Goal: Transaction & Acquisition: Purchase product/service

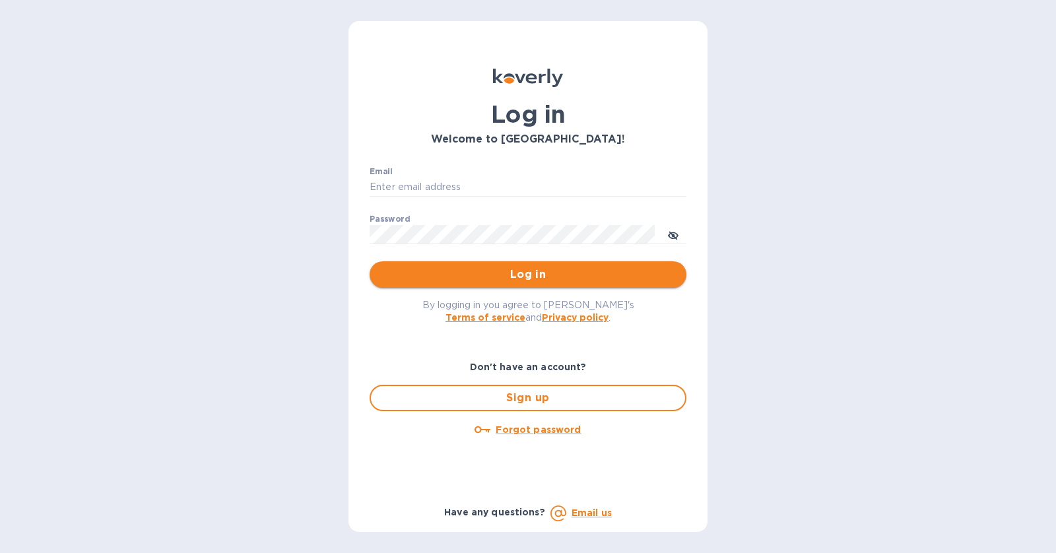
type input "[PERSON_NAME][EMAIL_ADDRESS][DOMAIN_NAME]"
click at [548, 274] on span "Log in" at bounding box center [528, 275] width 296 height 16
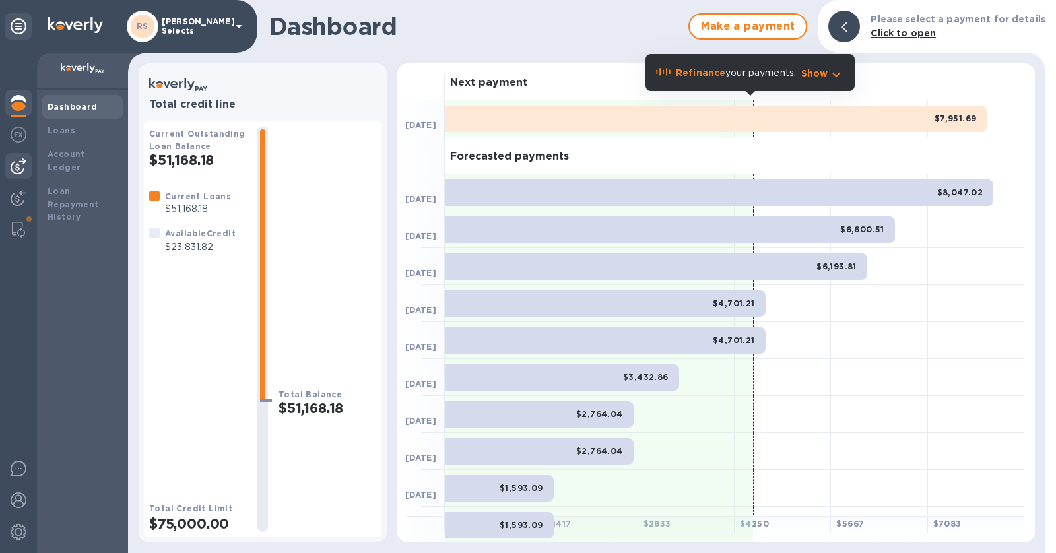
click at [16, 168] on img at bounding box center [19, 166] width 16 height 16
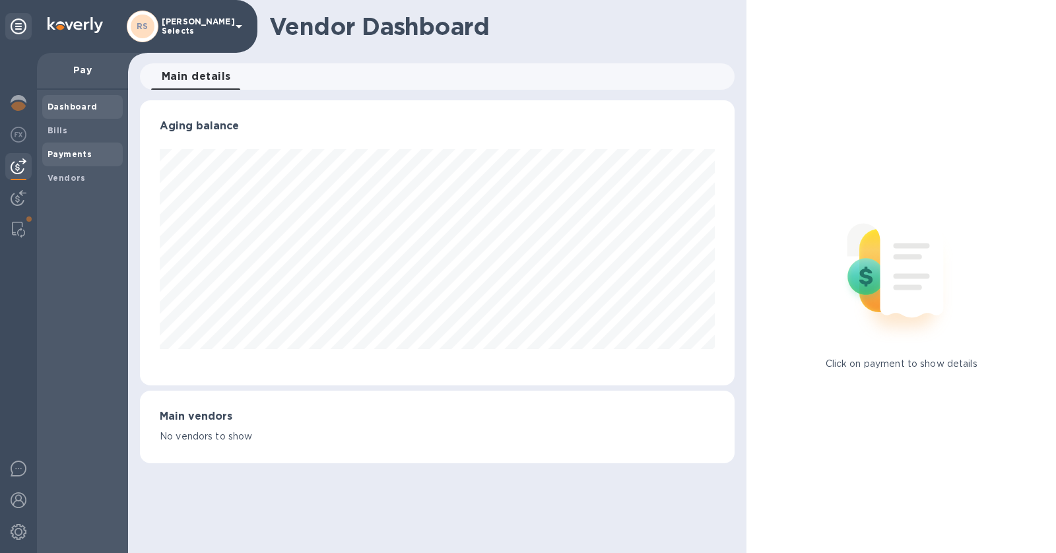
scroll to position [659447, 659143]
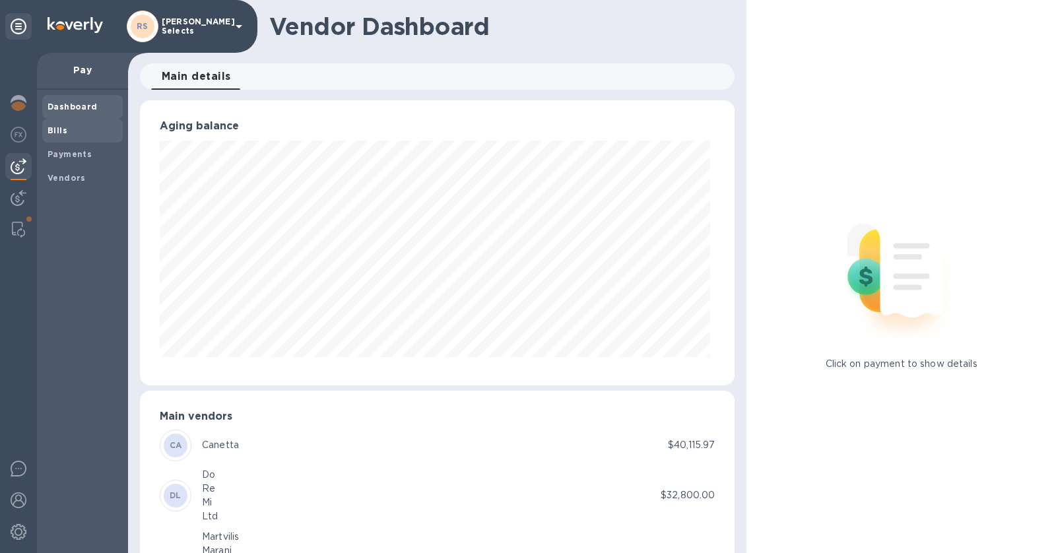
click at [69, 129] on span "Bills" at bounding box center [83, 130] width 70 height 13
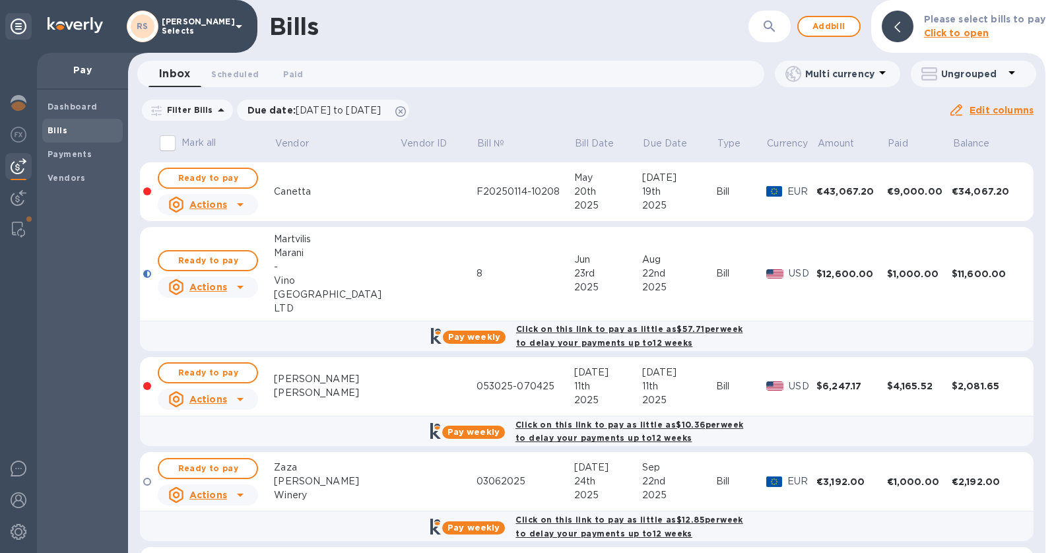
click at [333, 377] on div "[PERSON_NAME]" at bounding box center [336, 379] width 125 height 14
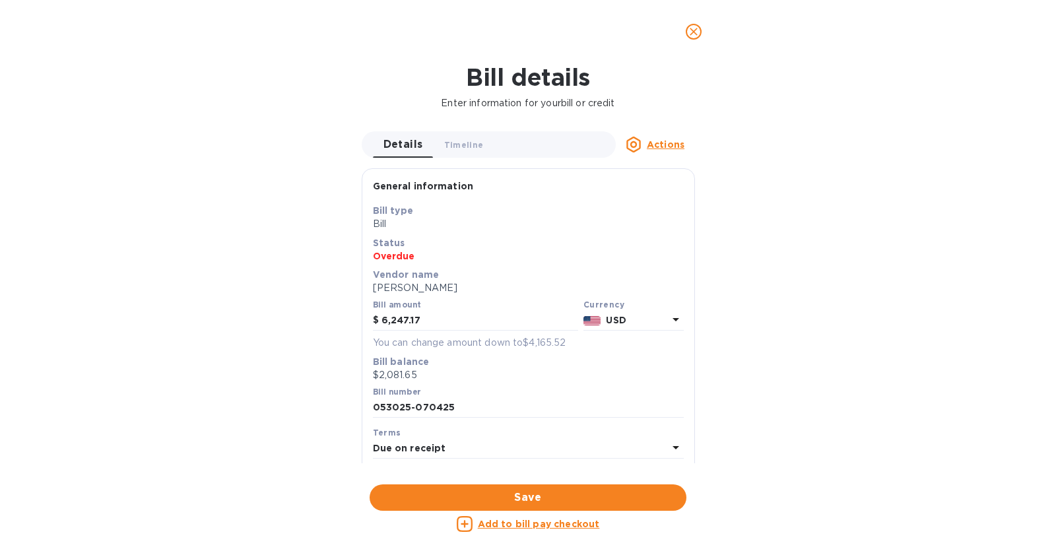
click at [569, 524] on u "Add to bill pay checkout" at bounding box center [539, 524] width 122 height 11
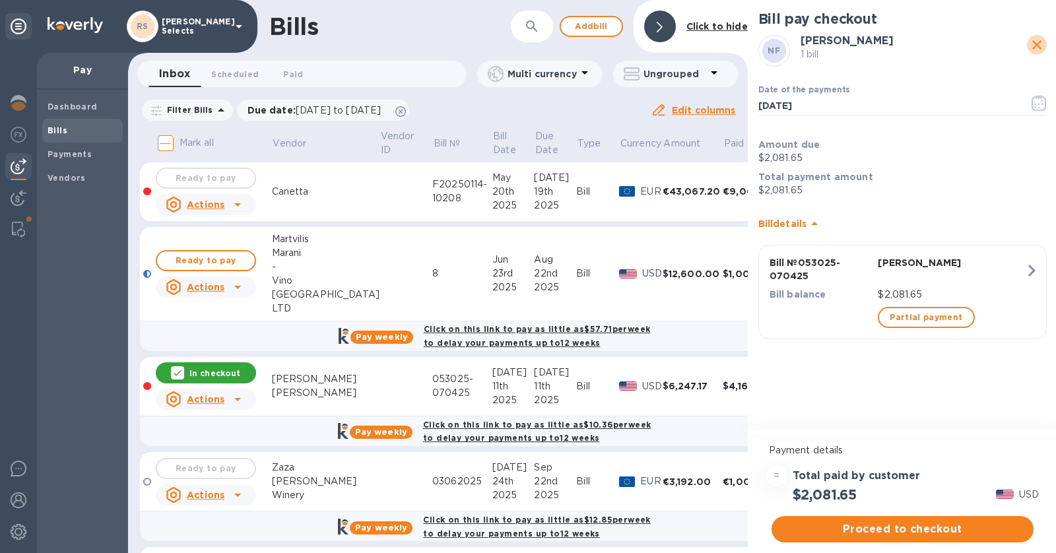
click at [1039, 48] on icon "close" at bounding box center [1036, 44] width 9 height 9
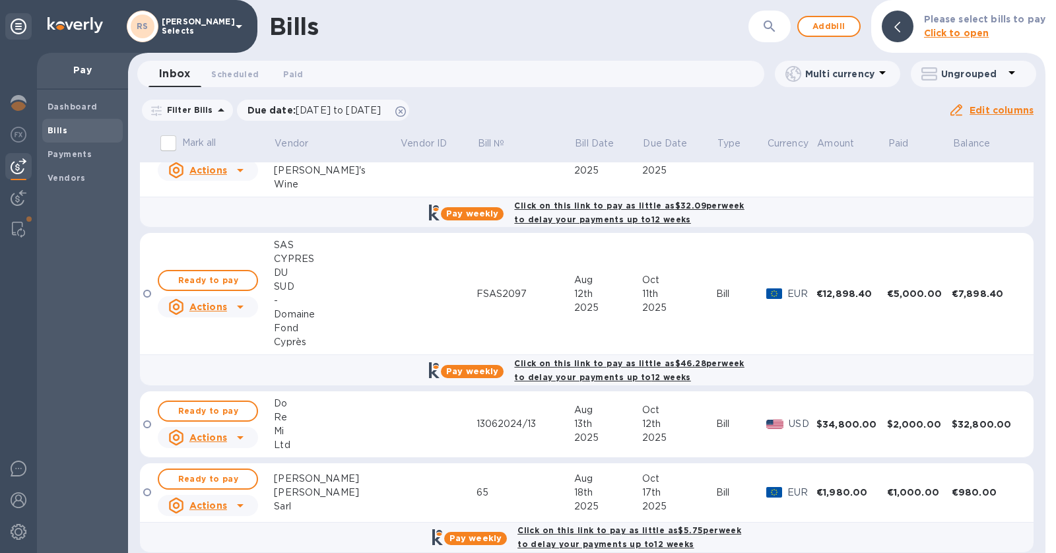
scroll to position [441, 0]
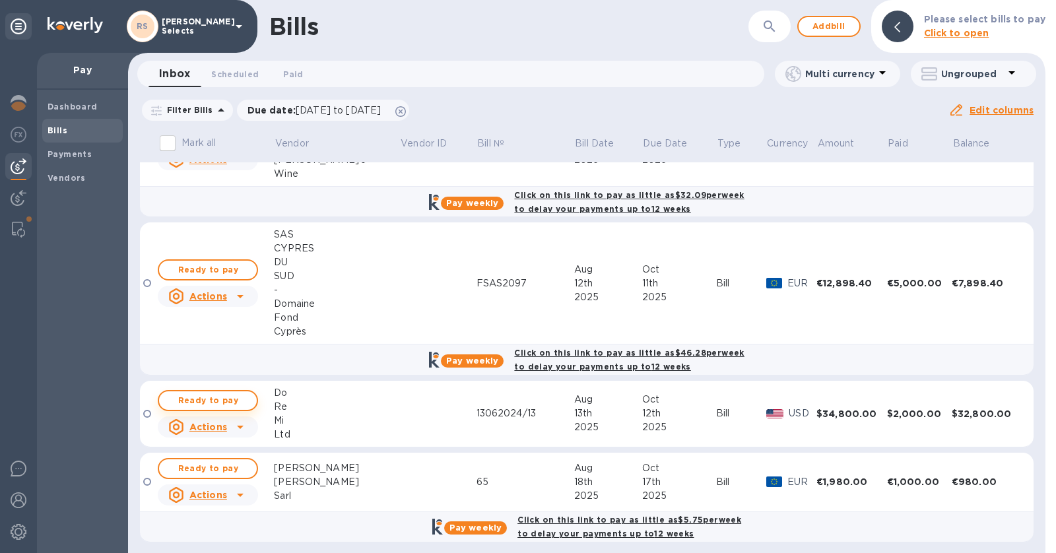
click at [232, 396] on span "Ready to pay" at bounding box center [208, 401] width 77 height 16
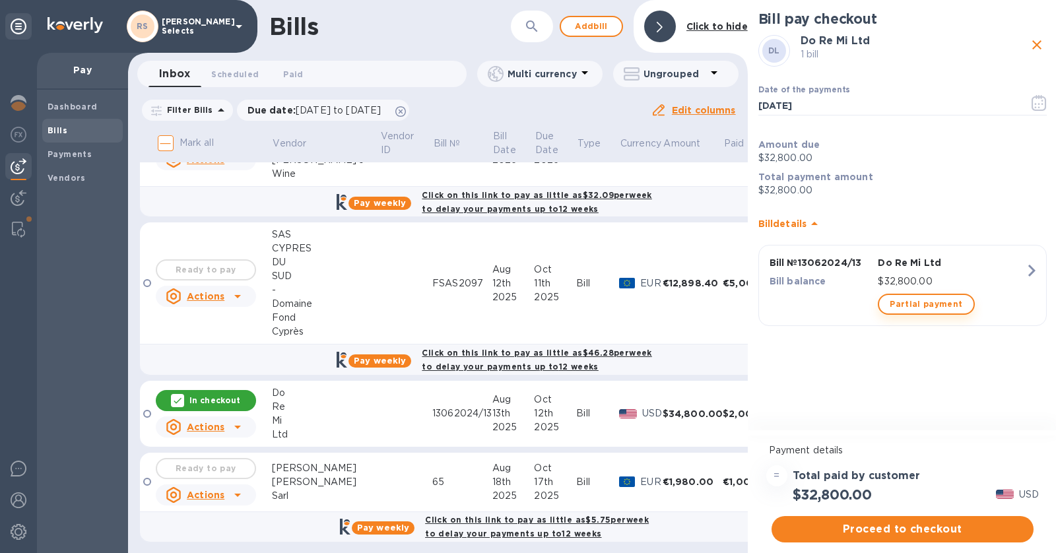
click at [949, 305] on span "Partial payment" at bounding box center [925, 304] width 73 height 16
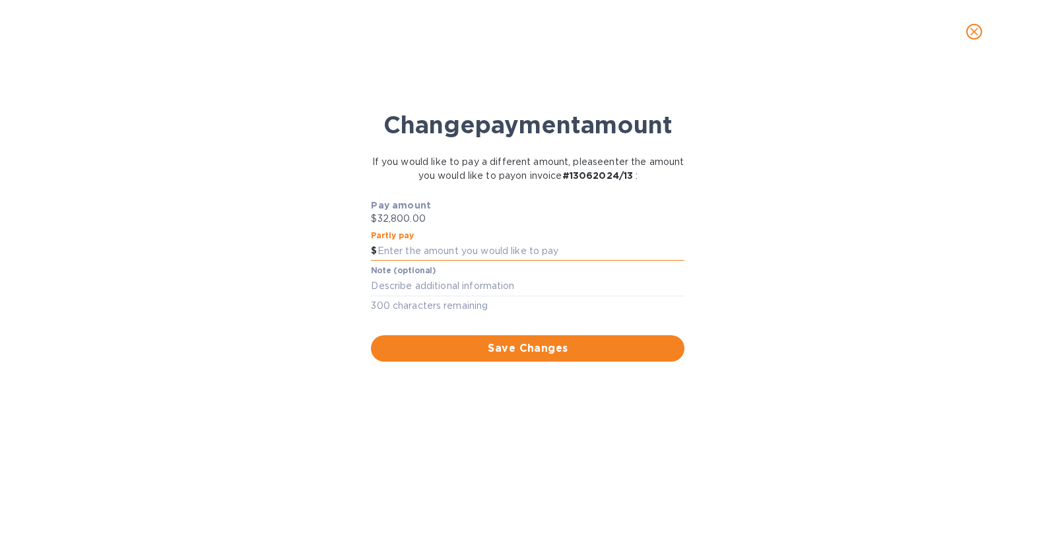
click at [512, 244] on input "text" at bounding box center [530, 251] width 307 height 20
type input "2,000"
click at [479, 348] on span "Save Changes" at bounding box center [527, 348] width 292 height 16
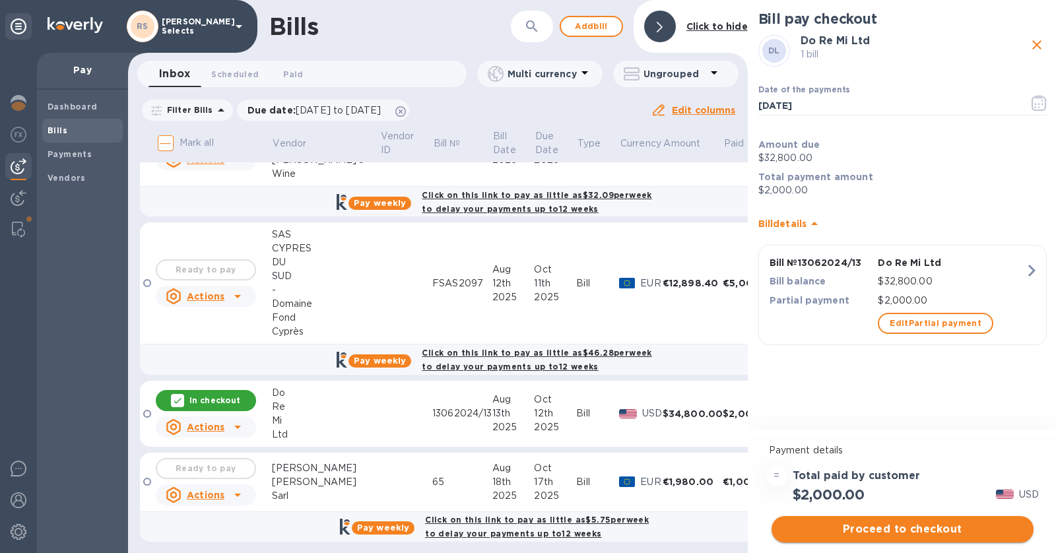
click at [922, 524] on span "Proceed to checkout" at bounding box center [902, 529] width 241 height 16
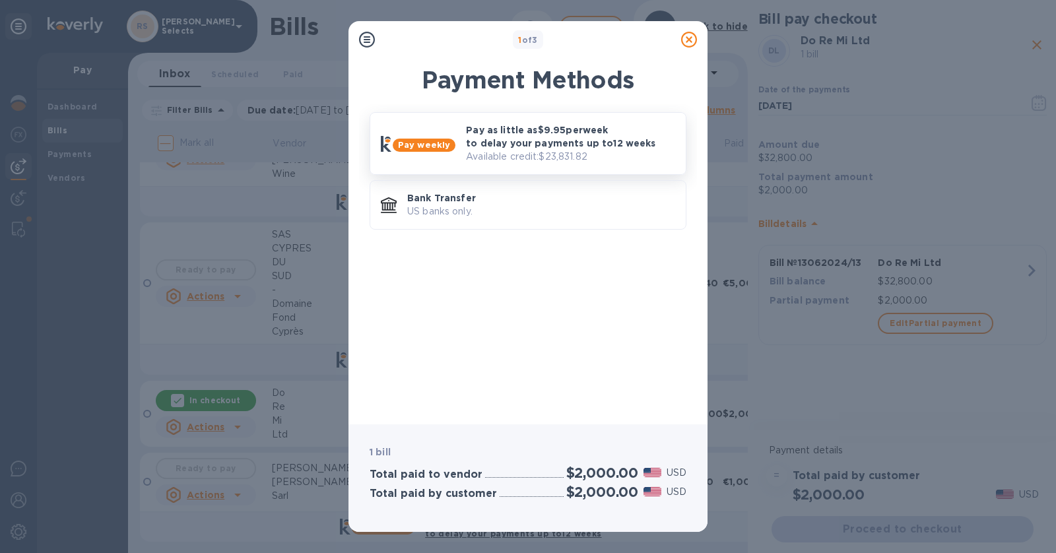
click at [583, 146] on p "Pay as little as $9.95 per week to delay your payments up to 12 weeks" at bounding box center [570, 136] width 209 height 26
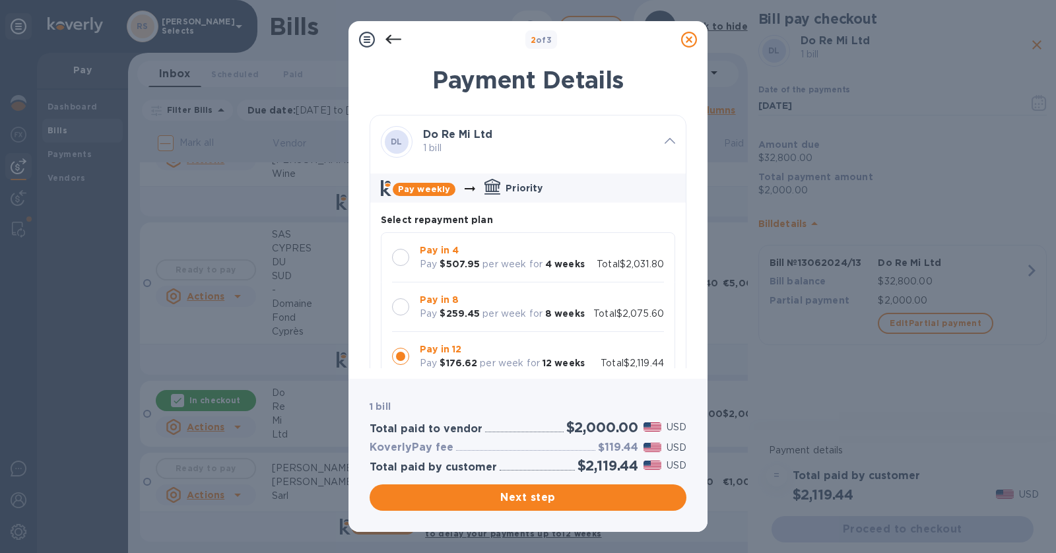
click at [596, 262] on p "Total $2,031.80" at bounding box center [629, 264] width 67 height 14
click at [640, 495] on span "Next step" at bounding box center [528, 498] width 296 height 16
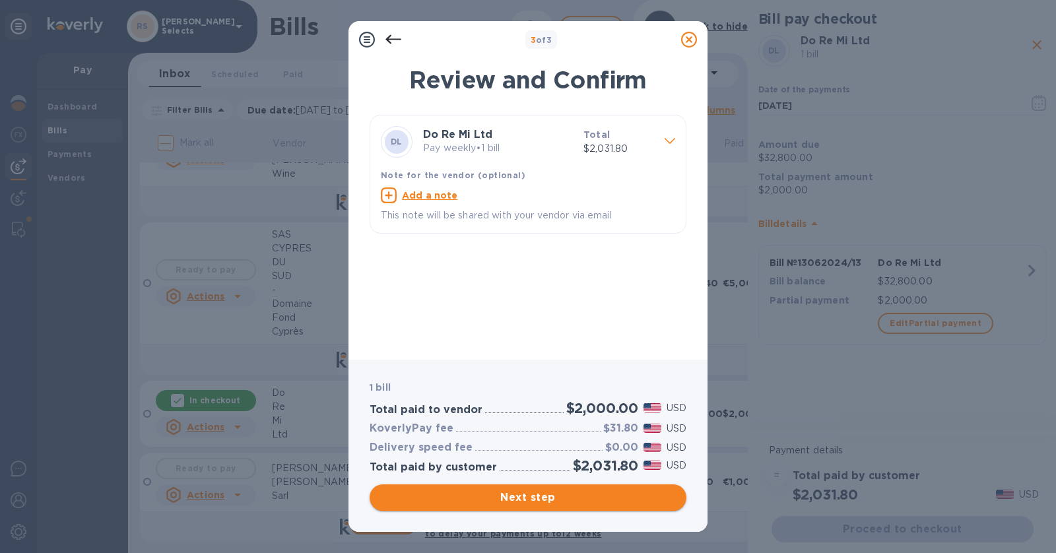
click at [629, 497] on span "Next step" at bounding box center [528, 498] width 296 height 16
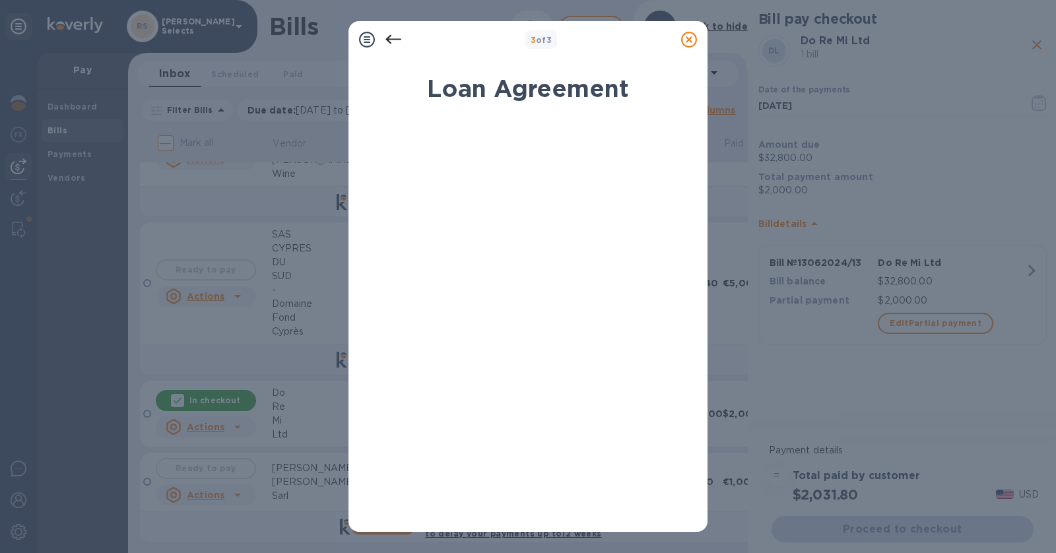
scroll to position [183, 0]
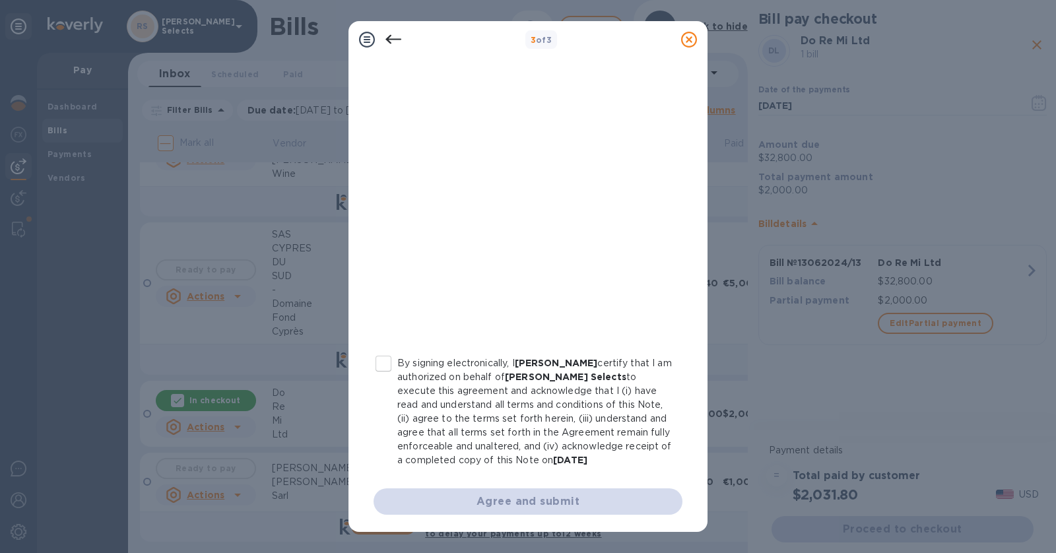
click at [382, 364] on input "By signing electronically, I [PERSON_NAME] certify that I am authorized on beha…" at bounding box center [383, 364] width 28 height 28
checkbox input "true"
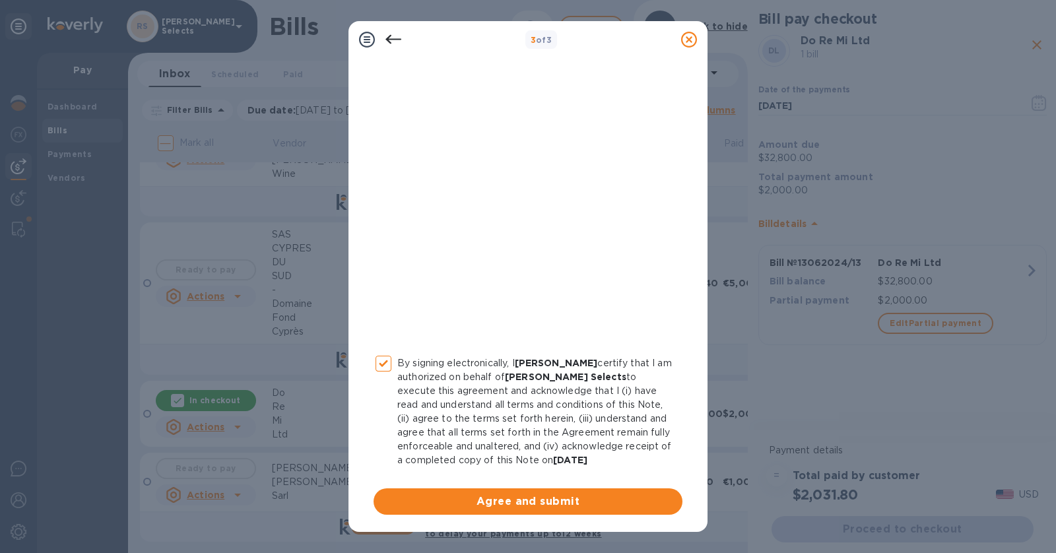
click at [509, 511] on button "Agree and submit" at bounding box center [527, 501] width 309 height 26
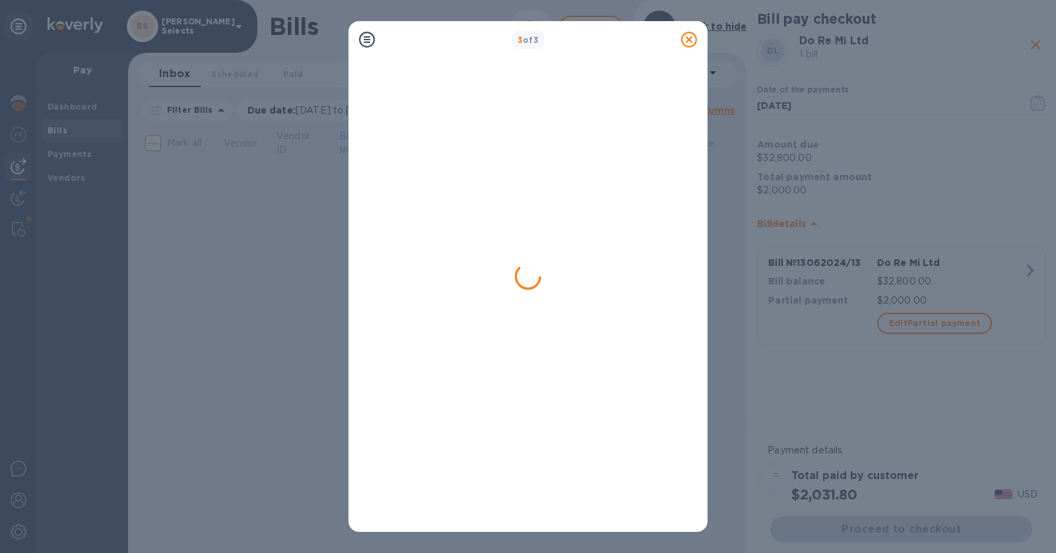
scroll to position [0, 0]
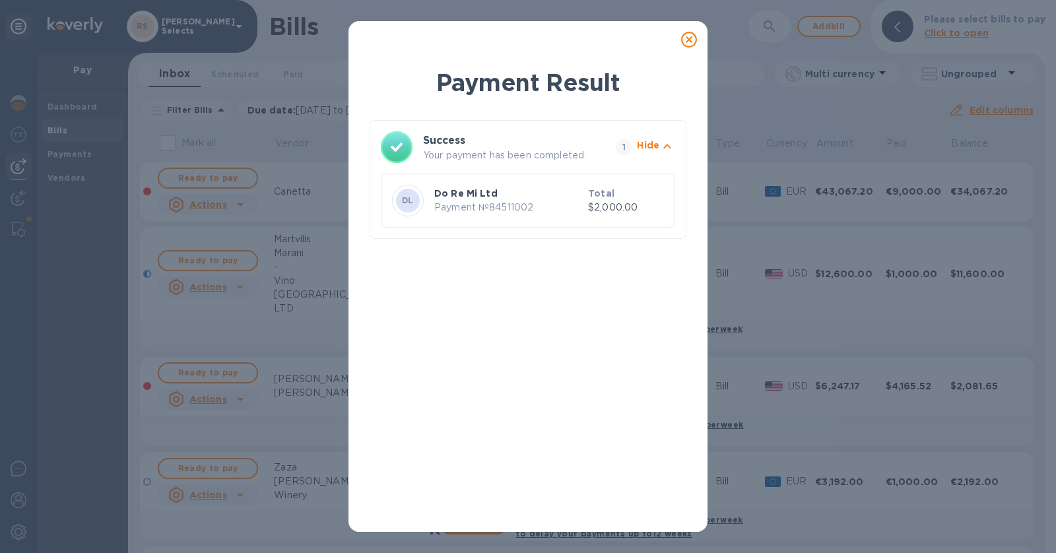
click at [689, 38] on icon at bounding box center [689, 40] width 16 height 16
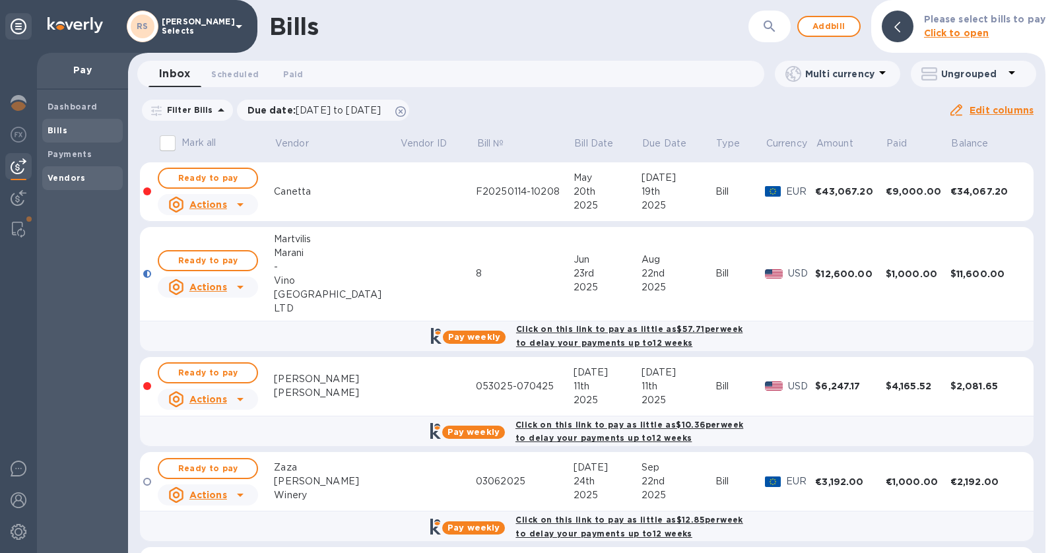
click at [76, 179] on b "Vendors" at bounding box center [67, 178] width 38 height 10
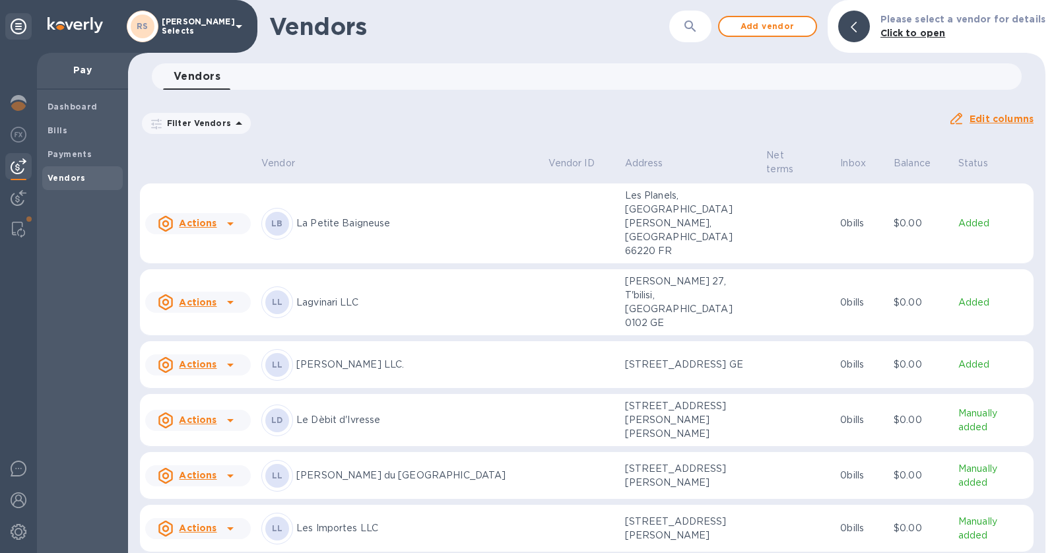
click at [581, 341] on td at bounding box center [581, 365] width 77 height 48
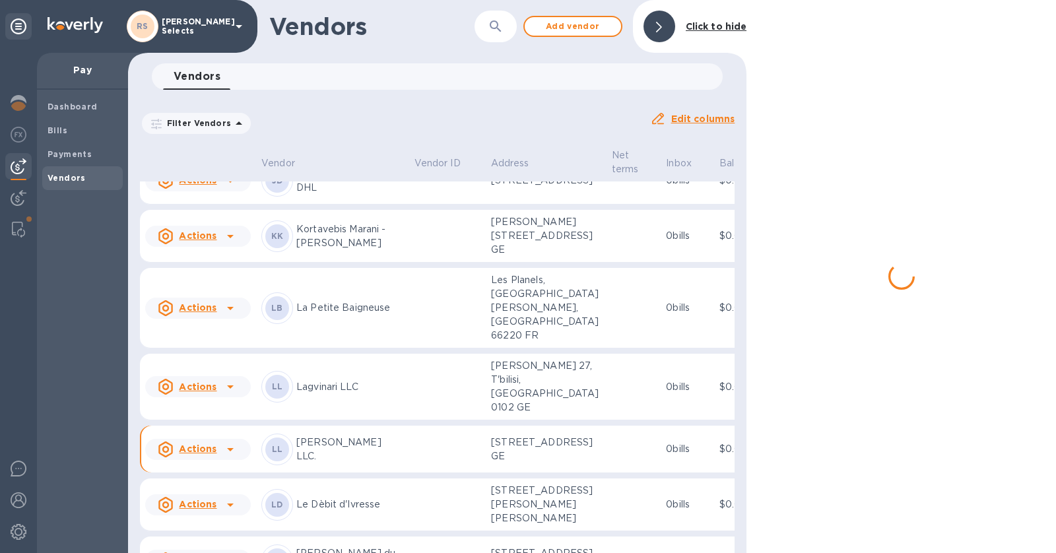
scroll to position [2351, 0]
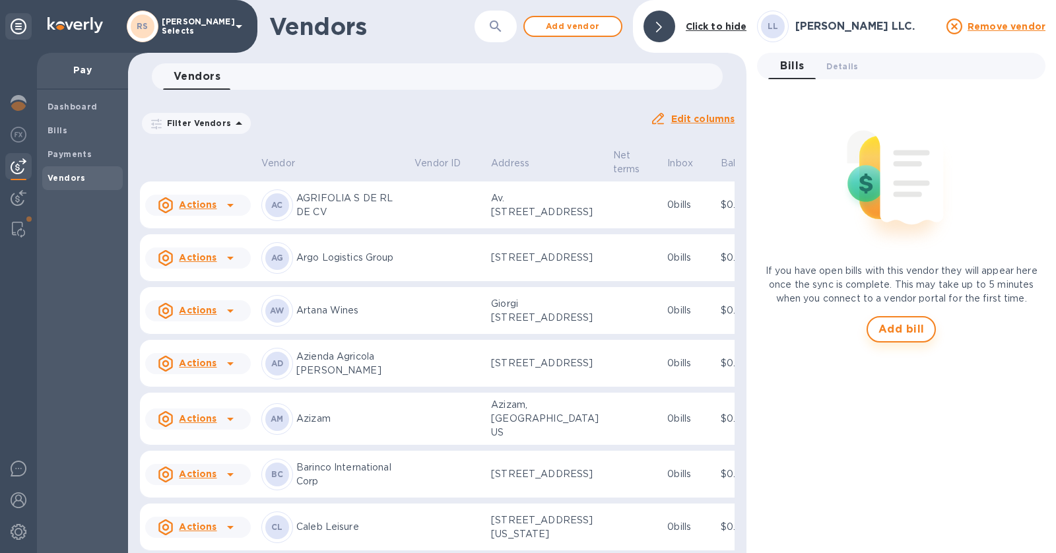
click at [922, 322] on span "Add bill" at bounding box center [901, 329] width 46 height 16
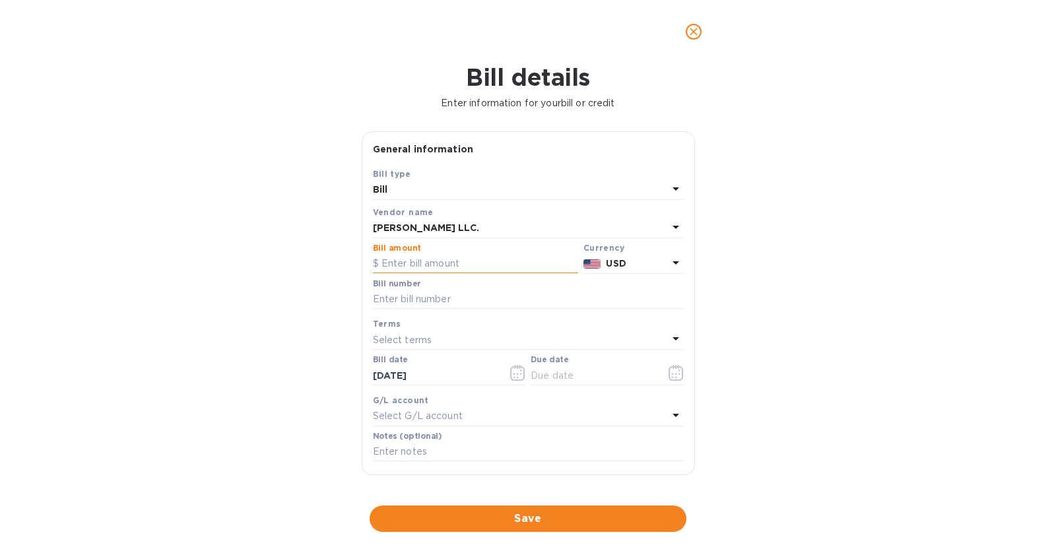
click at [469, 257] on input "text" at bounding box center [475, 264] width 205 height 20
type input "17,994"
type input "[DATE]"
click at [453, 335] on div "Select terms" at bounding box center [520, 340] width 295 height 18
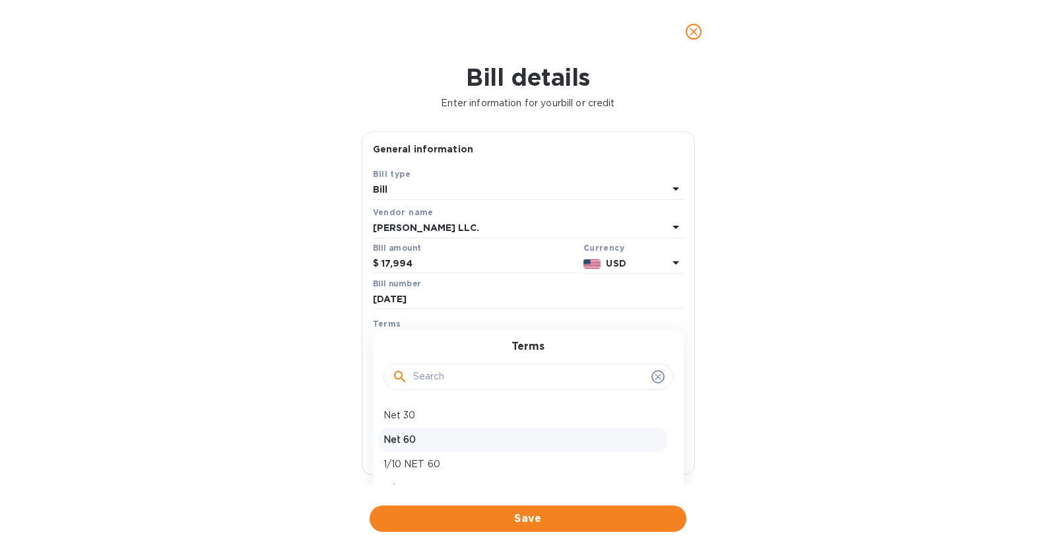
click at [457, 440] on p "Net 60" at bounding box center [522, 440] width 279 height 14
type input "[DATE]"
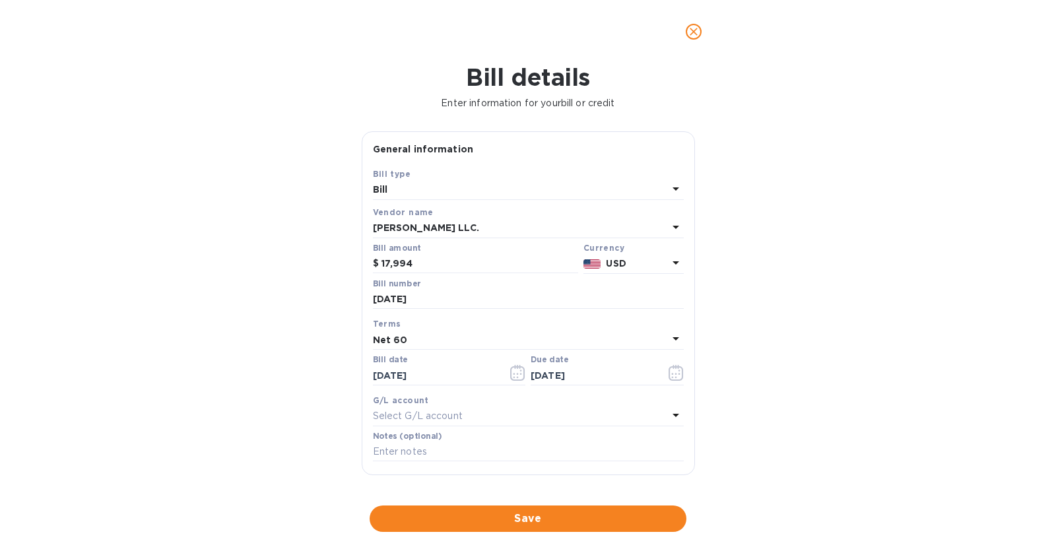
click at [484, 416] on div "Select G/L account" at bounding box center [520, 416] width 295 height 18
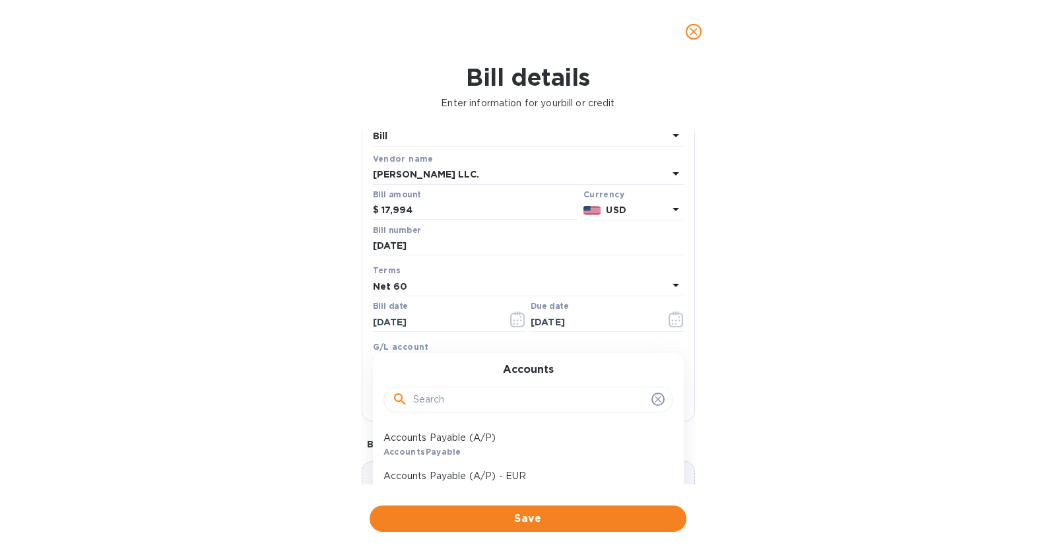
scroll to position [108, 0]
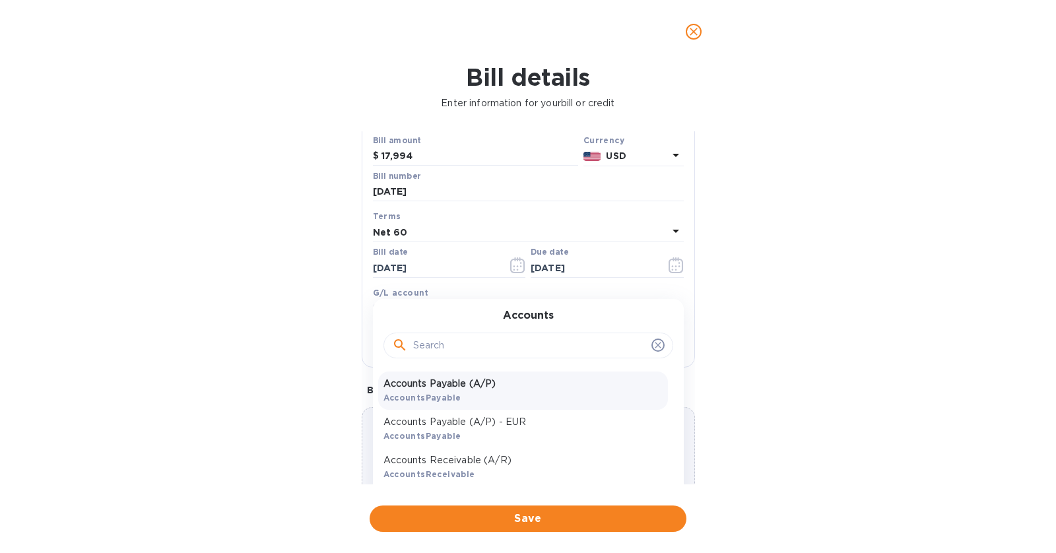
click at [470, 391] on div "Accounts Payable (A/P) AccountsPayable" at bounding box center [523, 390] width 290 height 38
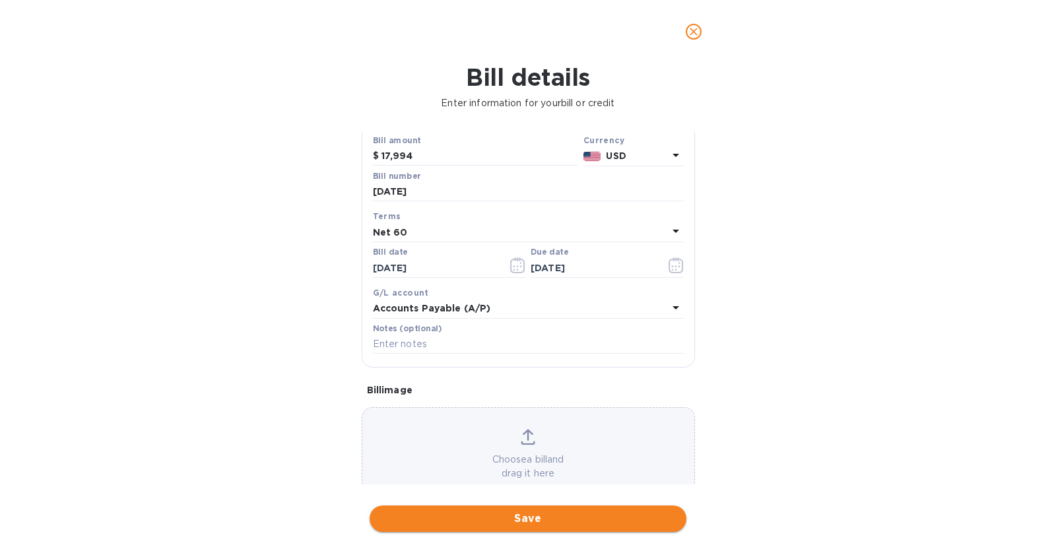
click at [540, 521] on span "Save" at bounding box center [528, 519] width 296 height 16
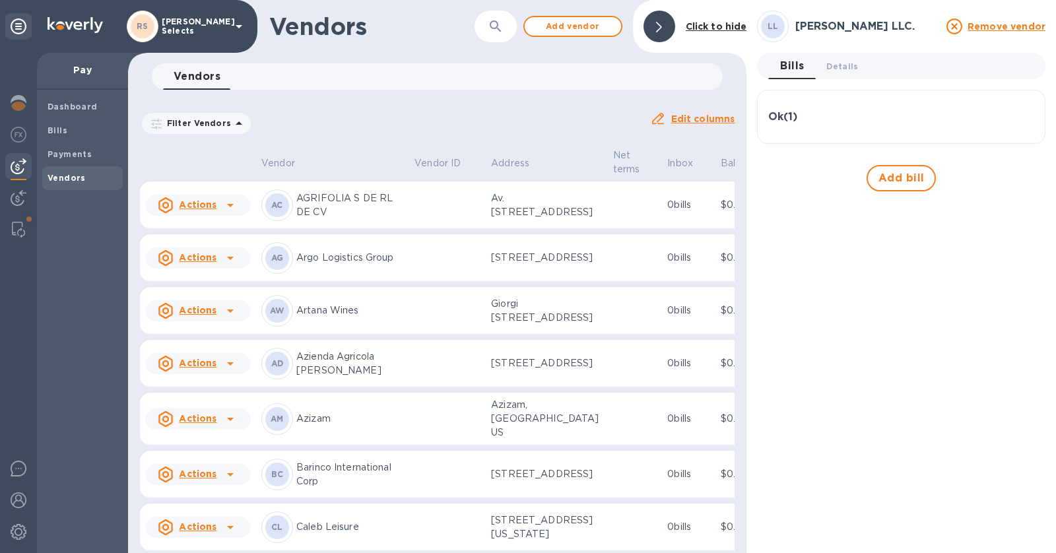
click at [827, 111] on div "Ok ( 1 )" at bounding box center [901, 117] width 266 height 13
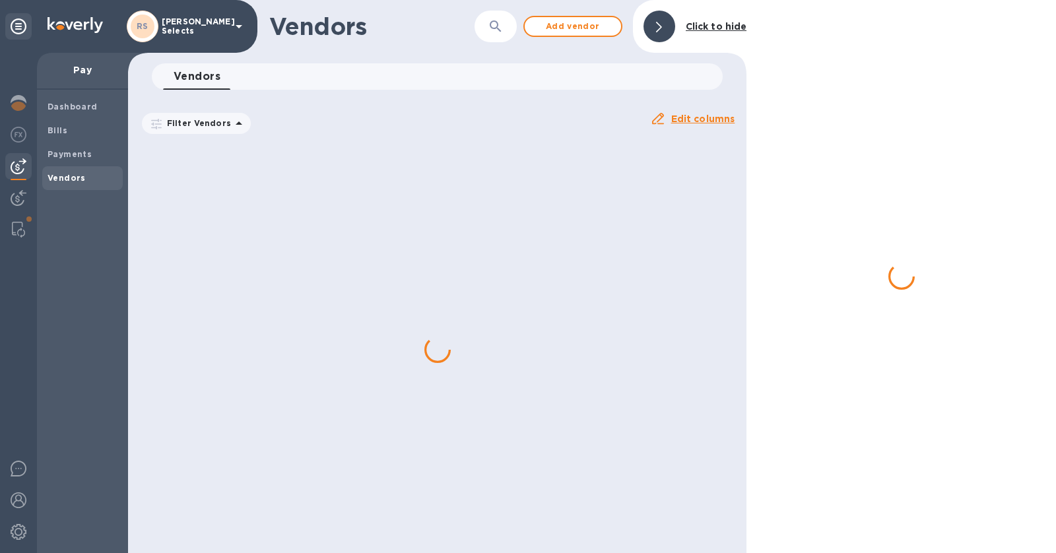
click at [949, 176] on div at bounding box center [900, 276] width 309 height 553
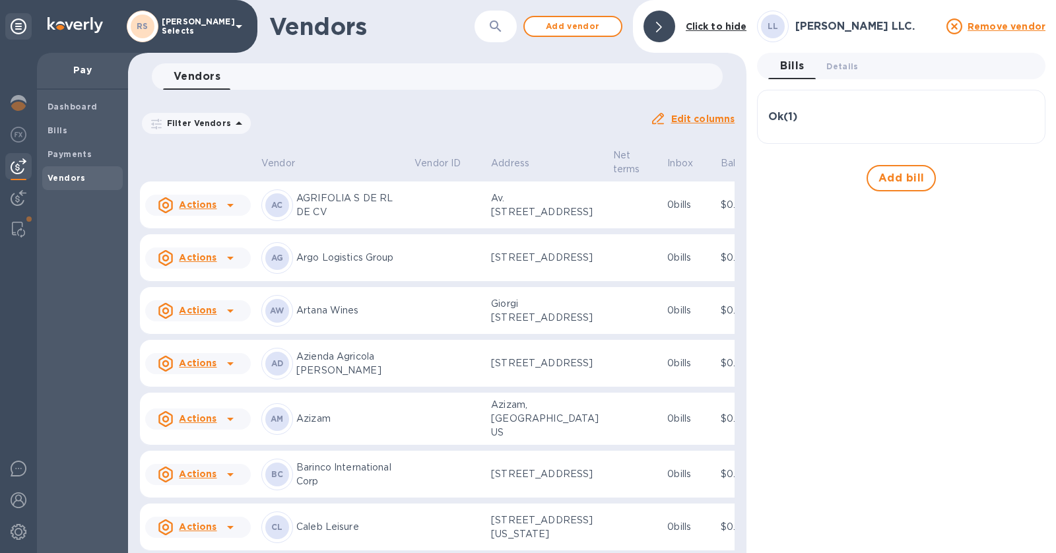
click at [910, 112] on div "Ok ( 1 )" at bounding box center [901, 117] width 266 height 13
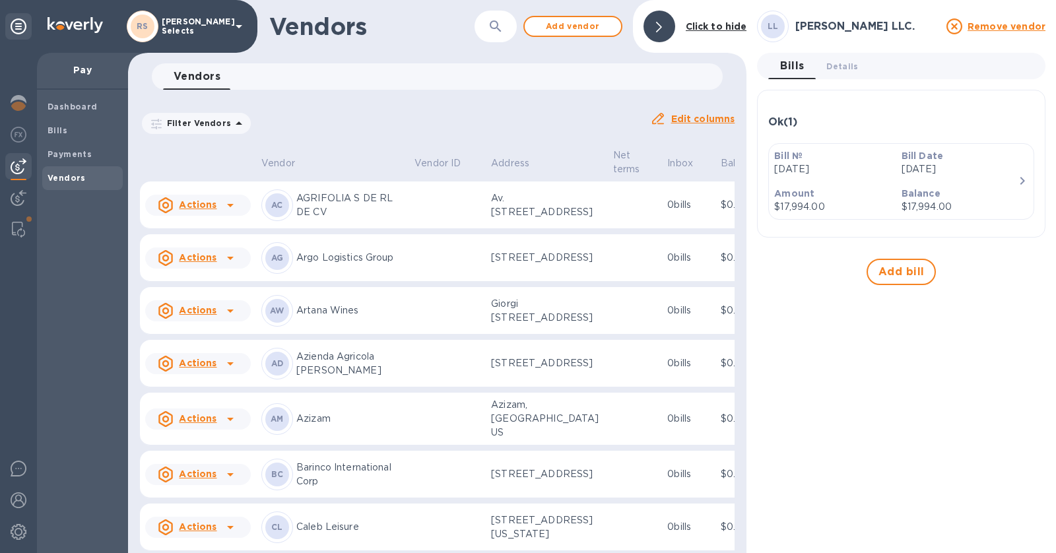
click at [954, 208] on p "$17,994.00" at bounding box center [959, 207] width 116 height 14
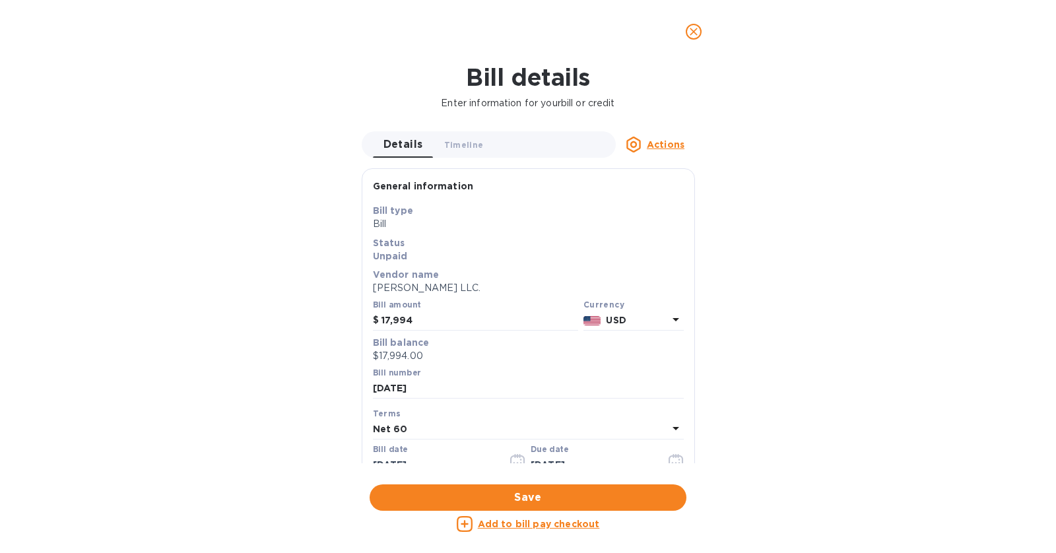
click at [561, 521] on u "Add to bill pay checkout" at bounding box center [539, 524] width 122 height 11
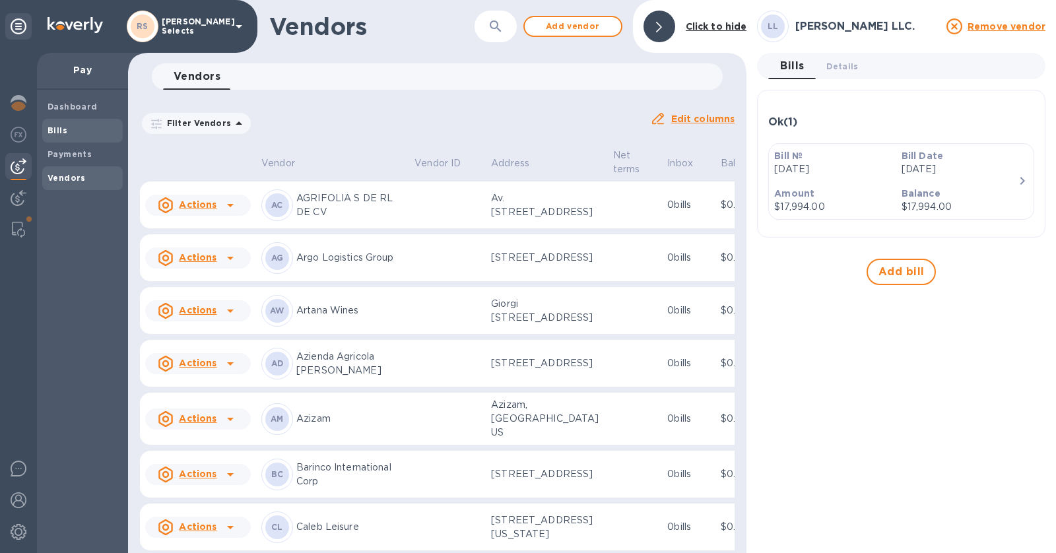
click at [89, 134] on span "Bills" at bounding box center [83, 130] width 70 height 13
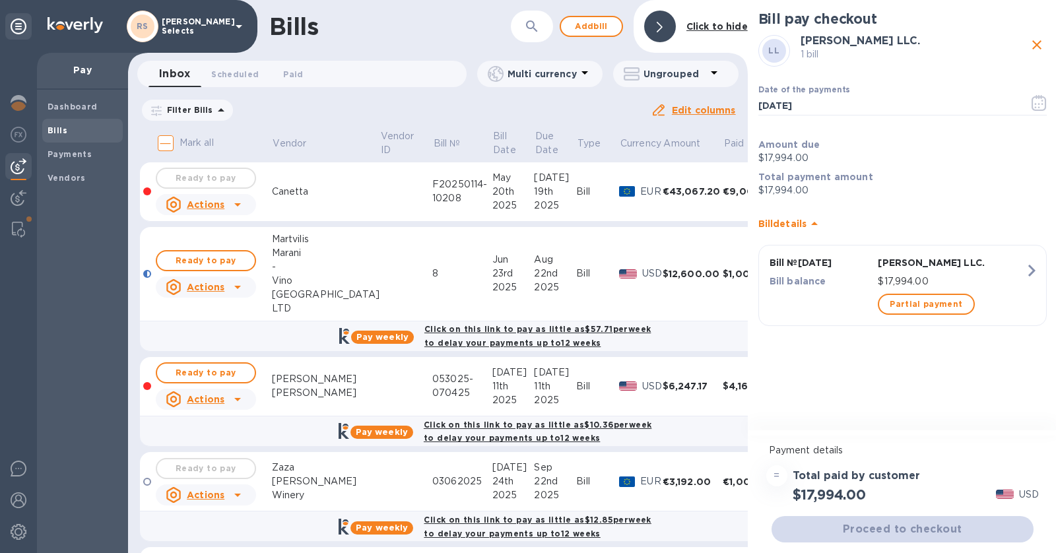
scroll to position [546, 0]
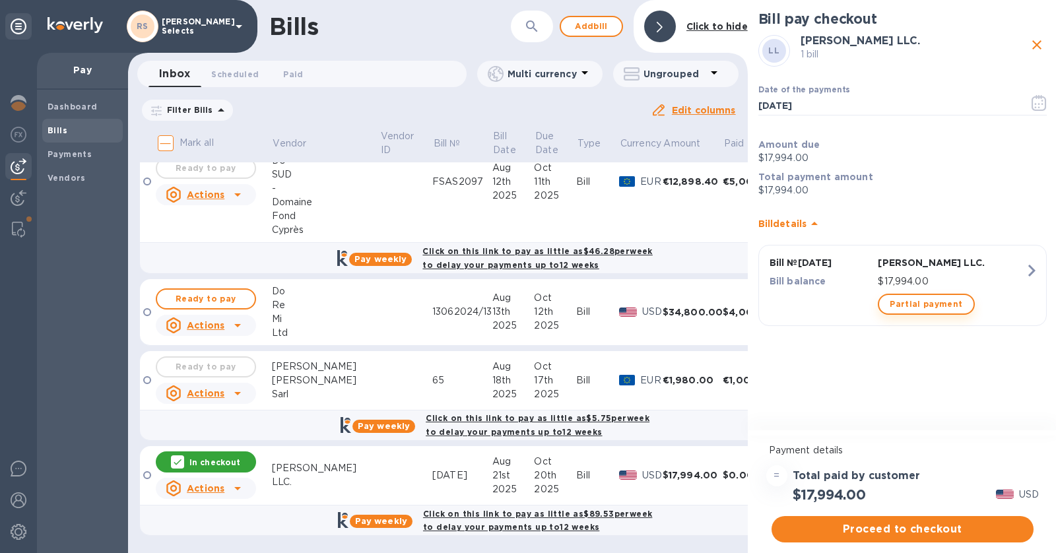
click at [934, 303] on span "Partial payment" at bounding box center [925, 304] width 73 height 16
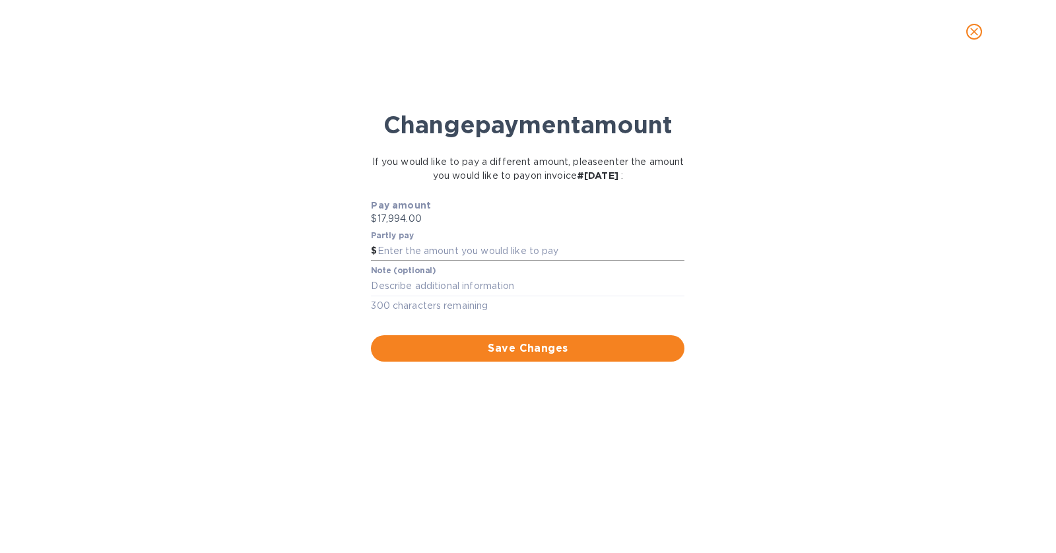
click at [504, 257] on input "text" at bounding box center [530, 251] width 307 height 20
type input "5,998"
click at [487, 346] on span "Save Changes" at bounding box center [527, 348] width 292 height 16
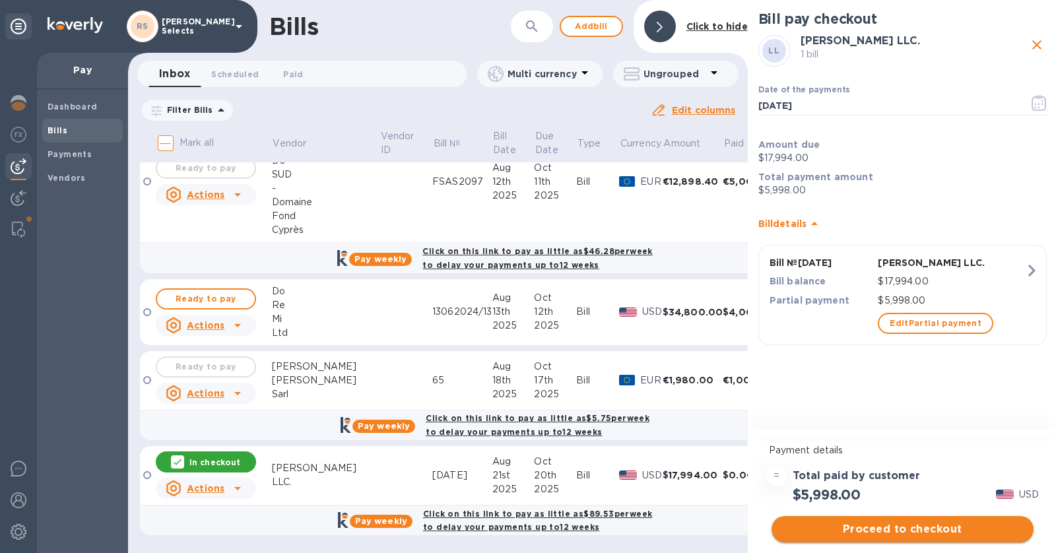
click at [932, 528] on span "Proceed to checkout" at bounding box center [902, 529] width 241 height 16
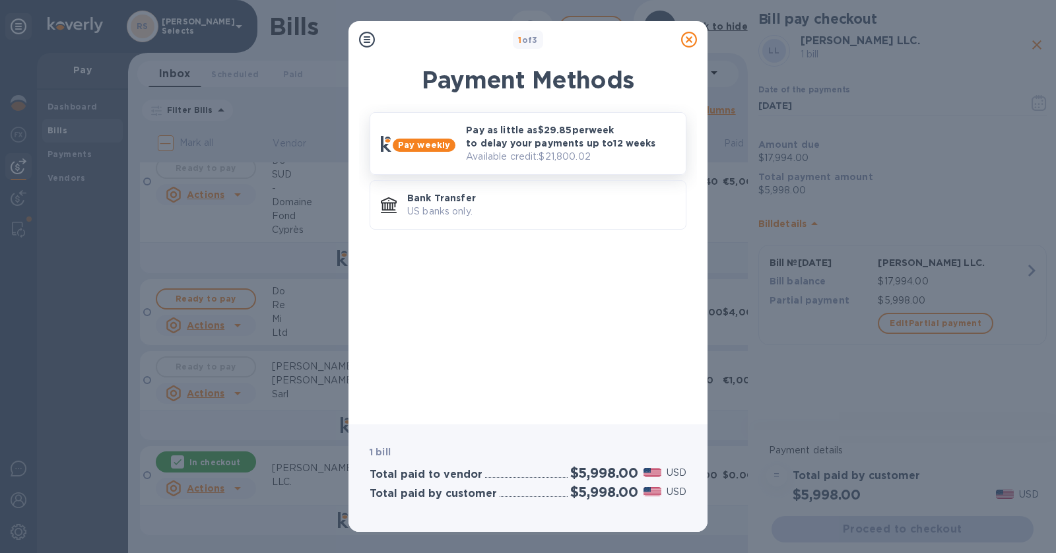
click at [577, 125] on p "Pay as little as $29.85 per week to delay your payments up to 12 weeks" at bounding box center [570, 136] width 209 height 26
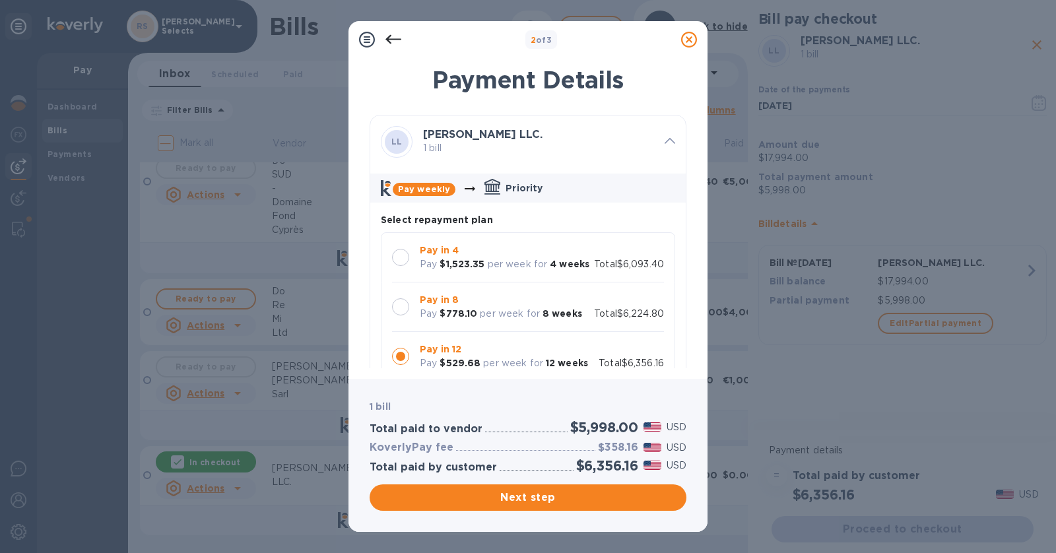
click at [520, 305] on p "Pay in 8" at bounding box center [501, 300] width 162 height 14
click at [616, 504] on span "Next step" at bounding box center [528, 498] width 296 height 16
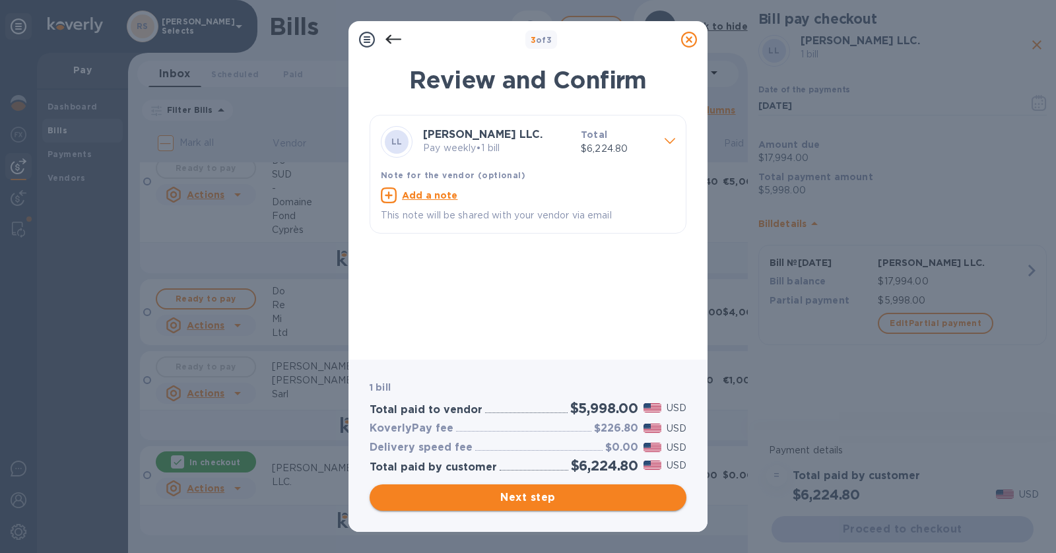
click at [612, 496] on span "Next step" at bounding box center [528, 498] width 296 height 16
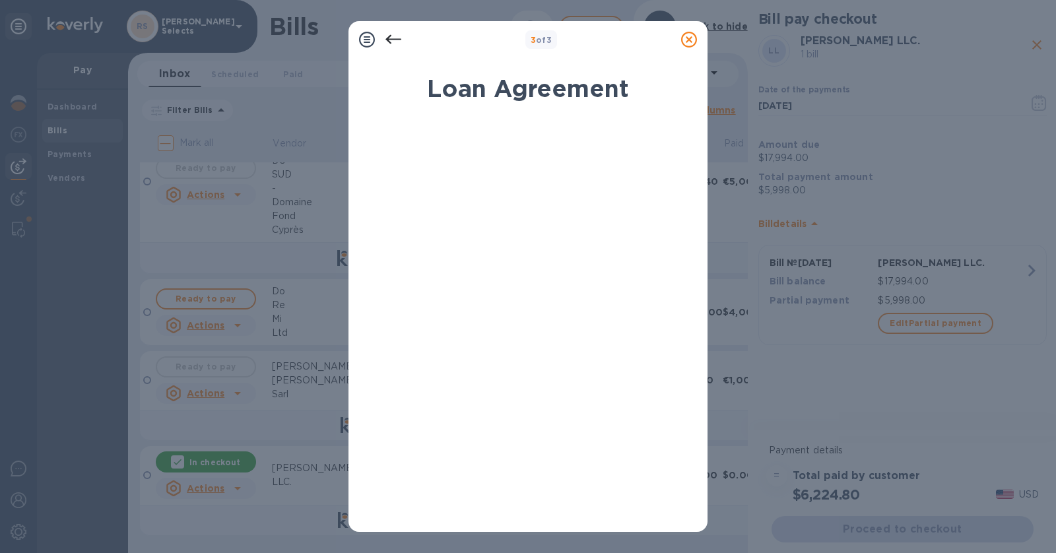
scroll to position [183, 0]
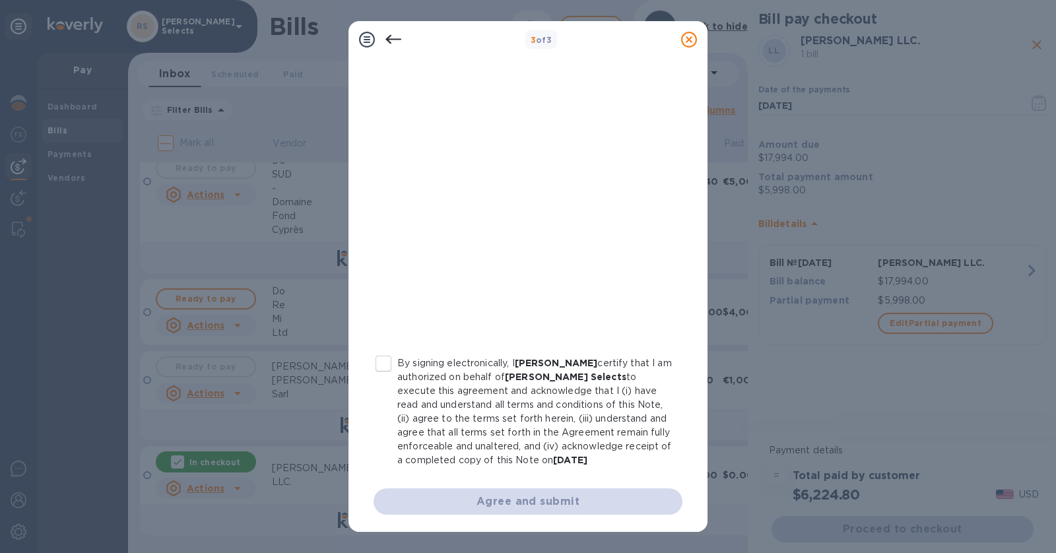
click at [386, 364] on input "By signing electronically, I [PERSON_NAME] certify that I am authorized on beha…" at bounding box center [383, 364] width 28 height 28
checkbox input "true"
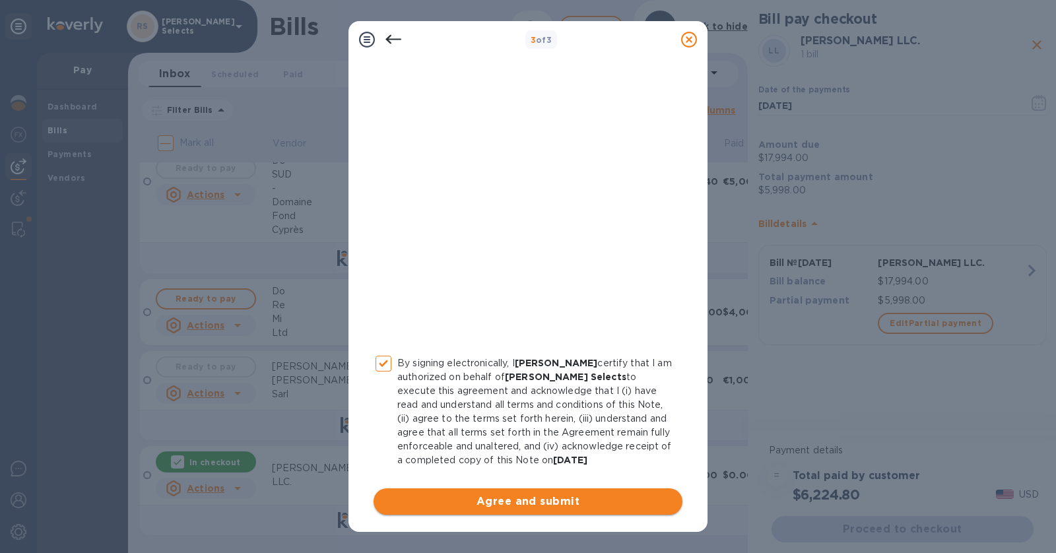
click at [505, 495] on span "Agree and submit" at bounding box center [528, 501] width 288 height 16
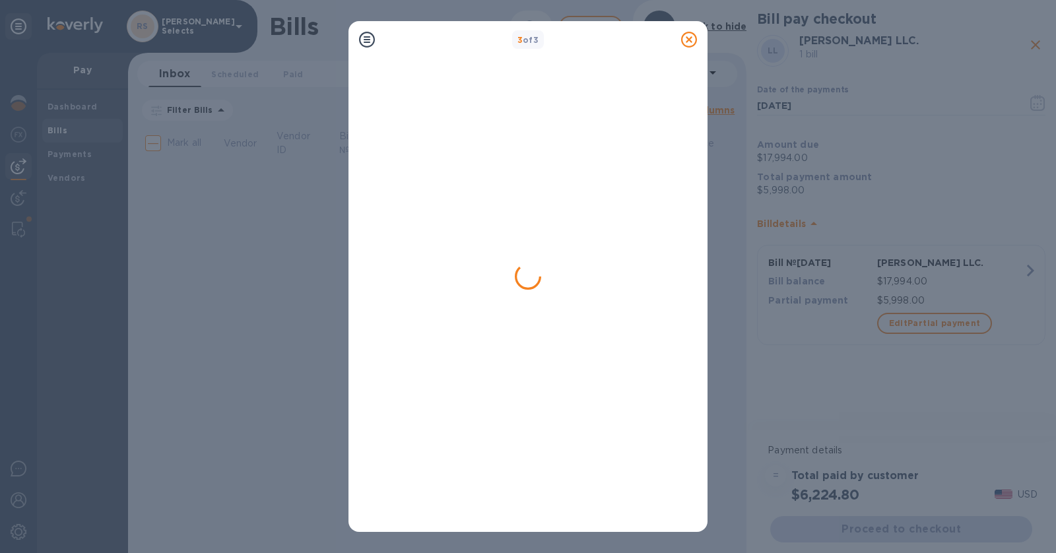
scroll to position [0, 0]
